Goal: Information Seeking & Learning: Learn about a topic

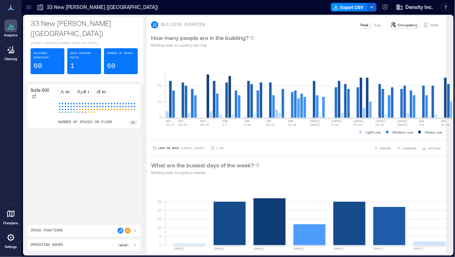
click at [9, 212] on icon at bounding box center [10, 213] width 7 height 7
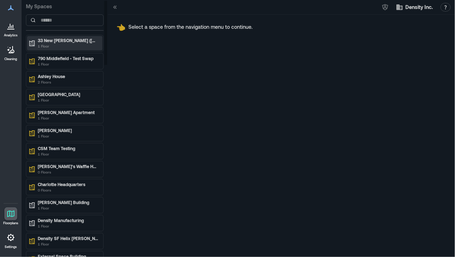
click at [63, 40] on p "33 New [PERSON_NAME] ([GEOGRAPHIC_DATA])" at bounding box center [68, 40] width 60 height 6
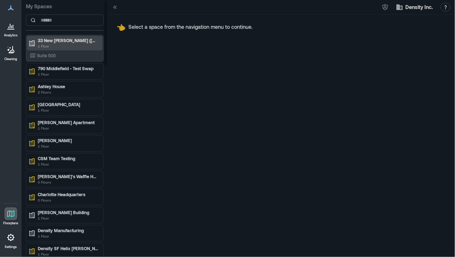
click at [68, 38] on p "33 New [PERSON_NAME] ([GEOGRAPHIC_DATA])" at bounding box center [68, 40] width 60 height 6
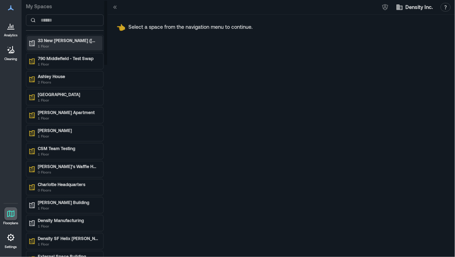
click at [61, 45] on p "1 Floor" at bounding box center [68, 46] width 60 height 6
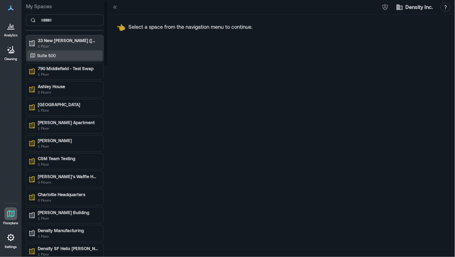
click at [45, 56] on p "Suite 500" at bounding box center [46, 55] width 19 height 6
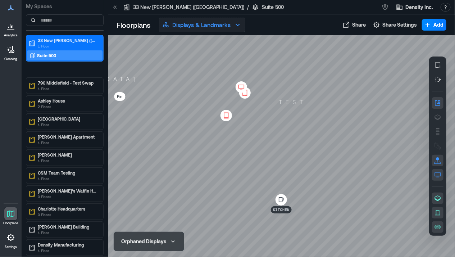
click at [237, 23] on icon "button" at bounding box center [237, 24] width 9 height 9
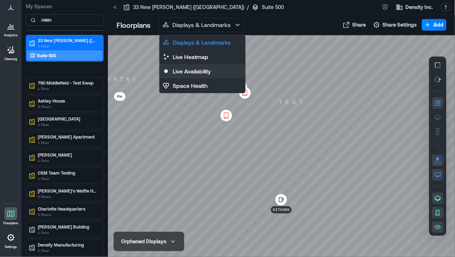
click at [194, 68] on p "Live Availability" at bounding box center [192, 71] width 38 height 9
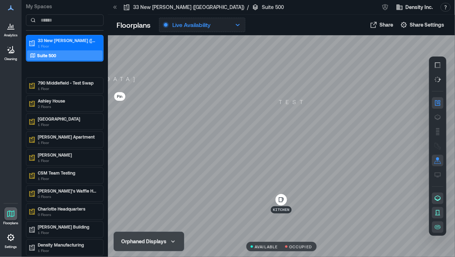
click at [204, 27] on p "Live Availability" at bounding box center [191, 24] width 38 height 9
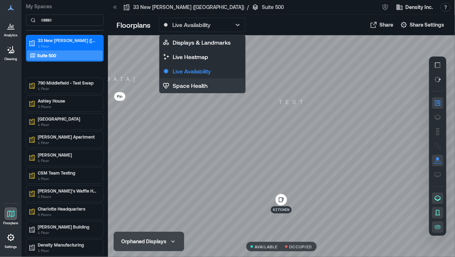
click at [188, 81] on p "Space Health" at bounding box center [190, 85] width 35 height 9
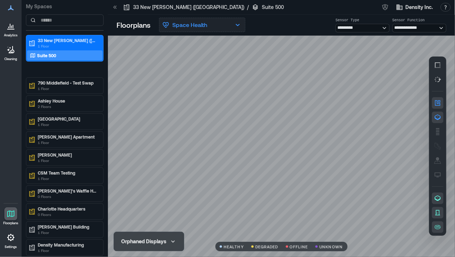
click at [205, 27] on p "Space Health" at bounding box center [189, 24] width 35 height 9
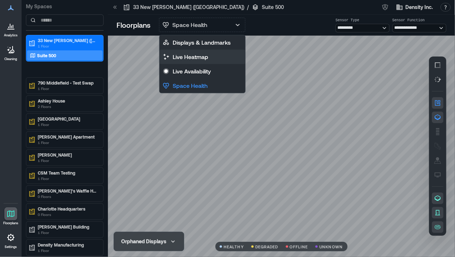
click at [188, 57] on p "Live Heatmap" at bounding box center [191, 56] width 36 height 9
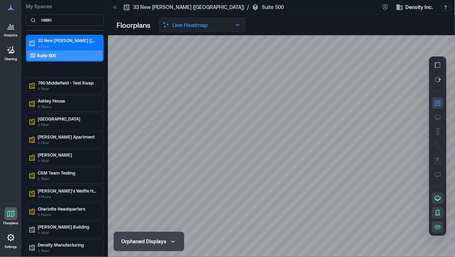
click at [186, 29] on p "Live Heatmap" at bounding box center [190, 24] width 36 height 9
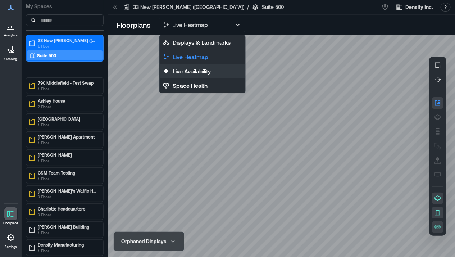
click at [183, 69] on p "Live Availability" at bounding box center [192, 71] width 38 height 9
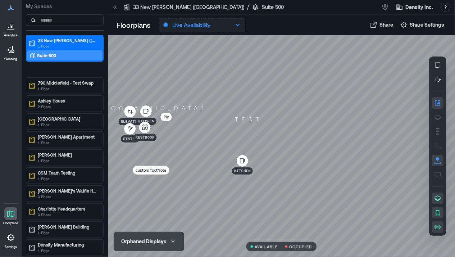
click at [182, 22] on p "Live Availability" at bounding box center [191, 24] width 38 height 9
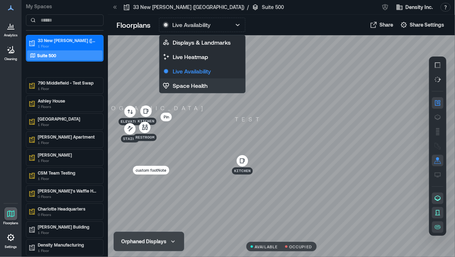
click at [180, 85] on p "Space Health" at bounding box center [190, 85] width 35 height 9
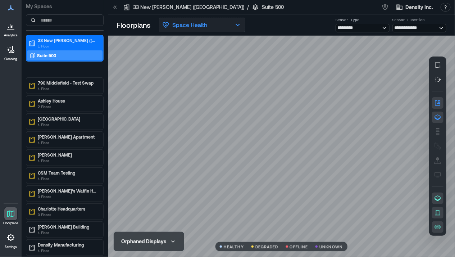
click at [190, 26] on p "Space Health" at bounding box center [189, 24] width 35 height 9
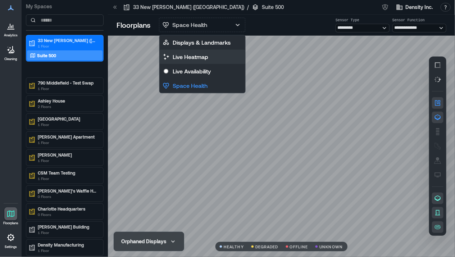
click at [181, 54] on p "Live Heatmap" at bounding box center [191, 56] width 36 height 9
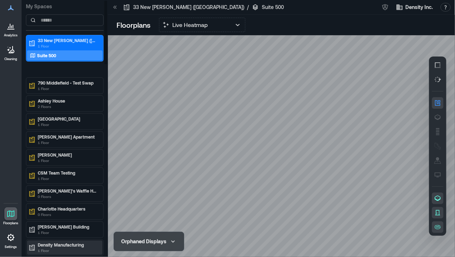
click at [55, 246] on p "Density Manufacturing" at bounding box center [68, 245] width 60 height 6
click at [58, 227] on p "[PERSON_NAME] Building" at bounding box center [68, 227] width 60 height 6
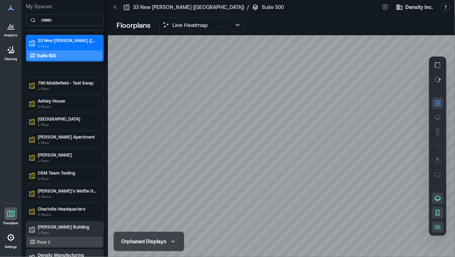
click at [55, 240] on div "Floor 1" at bounding box center [63, 241] width 70 height 7
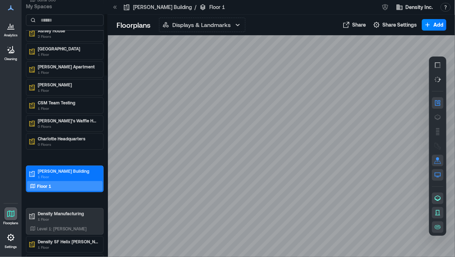
scroll to position [55, 0]
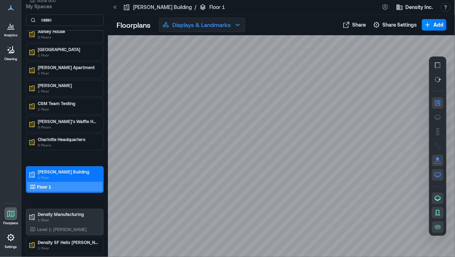
click at [230, 22] on p "Displays & Landmarks" at bounding box center [201, 24] width 58 height 9
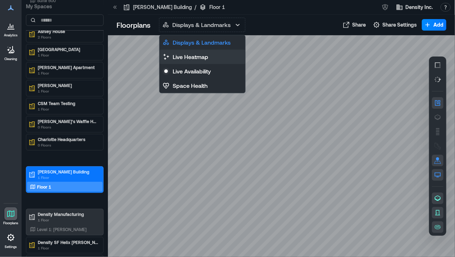
click at [190, 56] on p "Live Heatmap" at bounding box center [191, 56] width 36 height 9
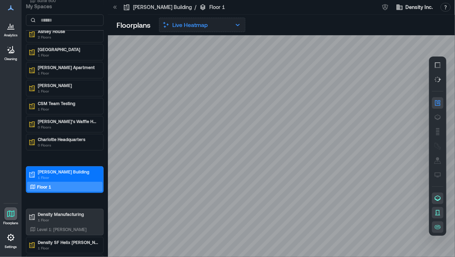
click at [241, 27] on icon "button" at bounding box center [237, 24] width 9 height 9
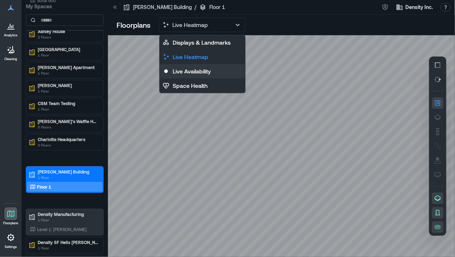
click at [198, 67] on p "Live Availability" at bounding box center [192, 71] width 38 height 9
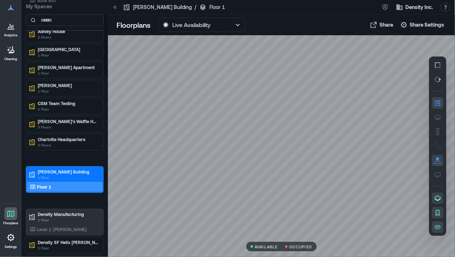
click at [45, 188] on p "Floor 1" at bounding box center [44, 187] width 14 height 6
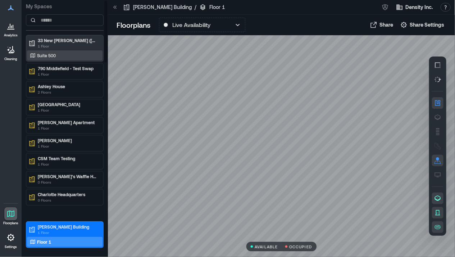
click at [39, 57] on p "Suite 500" at bounding box center [46, 55] width 19 height 6
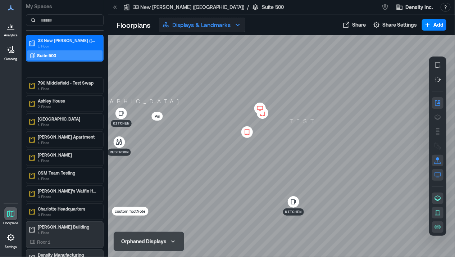
click at [195, 30] on button "Displays & Landmarks" at bounding box center [202, 25] width 86 height 14
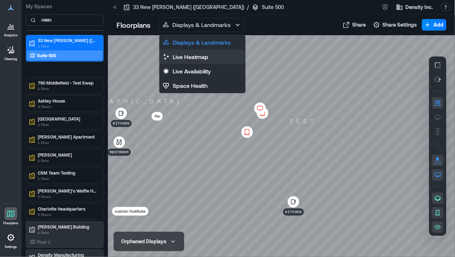
click at [188, 56] on p "Live Heatmap" at bounding box center [191, 56] width 36 height 9
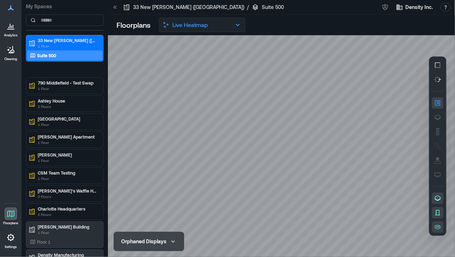
click at [207, 31] on button "Live Heatmap" at bounding box center [202, 25] width 86 height 14
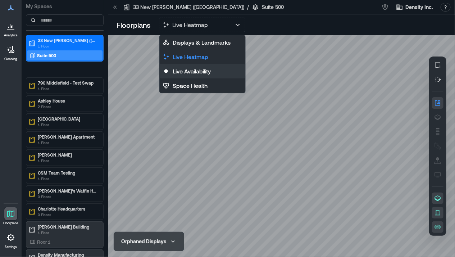
click at [191, 68] on p "Live Availability" at bounding box center [192, 71] width 38 height 9
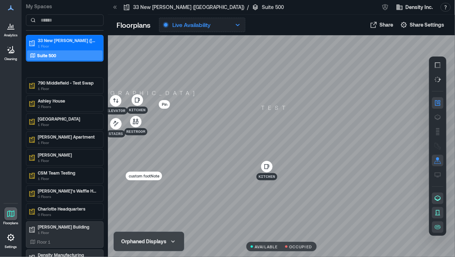
click at [235, 26] on icon "button" at bounding box center [237, 24] width 9 height 9
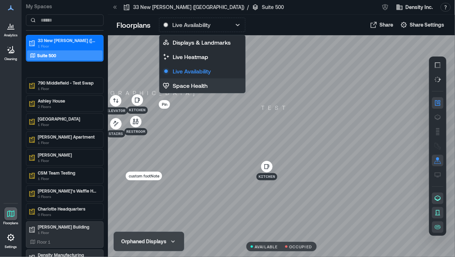
click at [188, 86] on p "Space Health" at bounding box center [190, 85] width 35 height 9
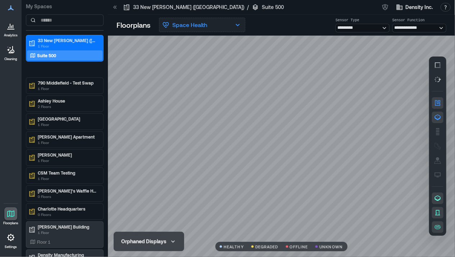
click at [190, 28] on p "Space Health" at bounding box center [189, 24] width 35 height 9
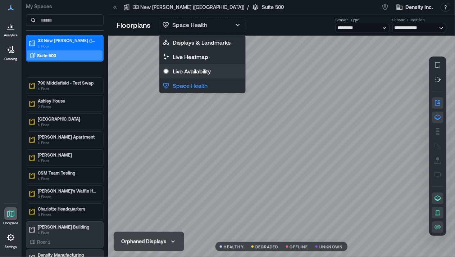
click at [179, 70] on p "Live Availability" at bounding box center [192, 71] width 38 height 9
